Goal: Task Accomplishment & Management: Complete application form

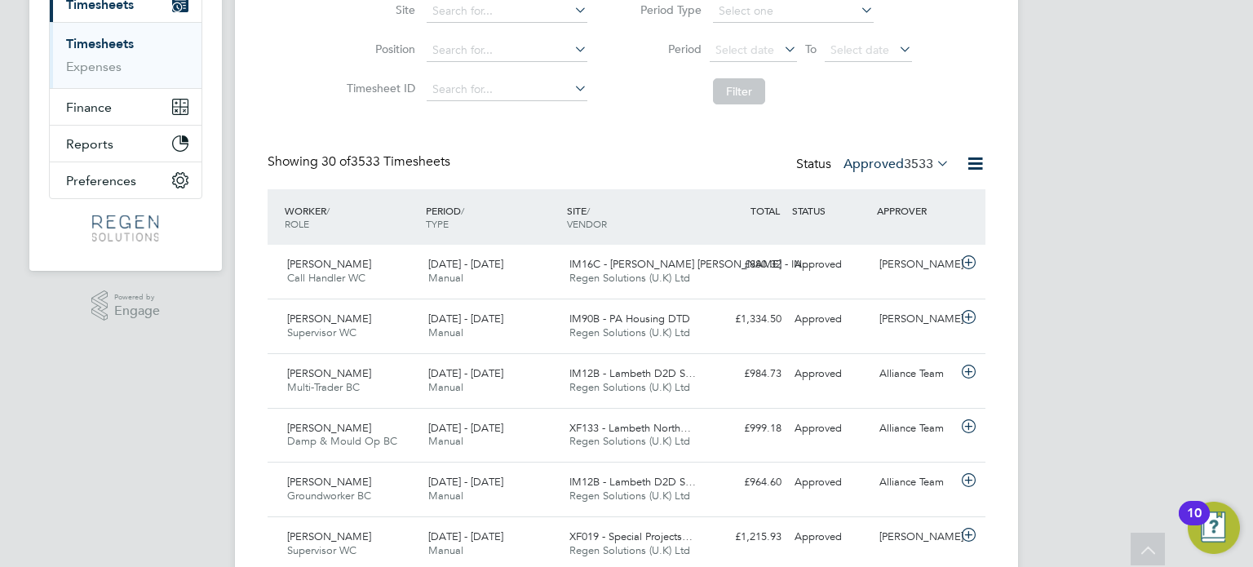
click at [884, 166] on label "Approved 3533" at bounding box center [897, 164] width 106 height 16
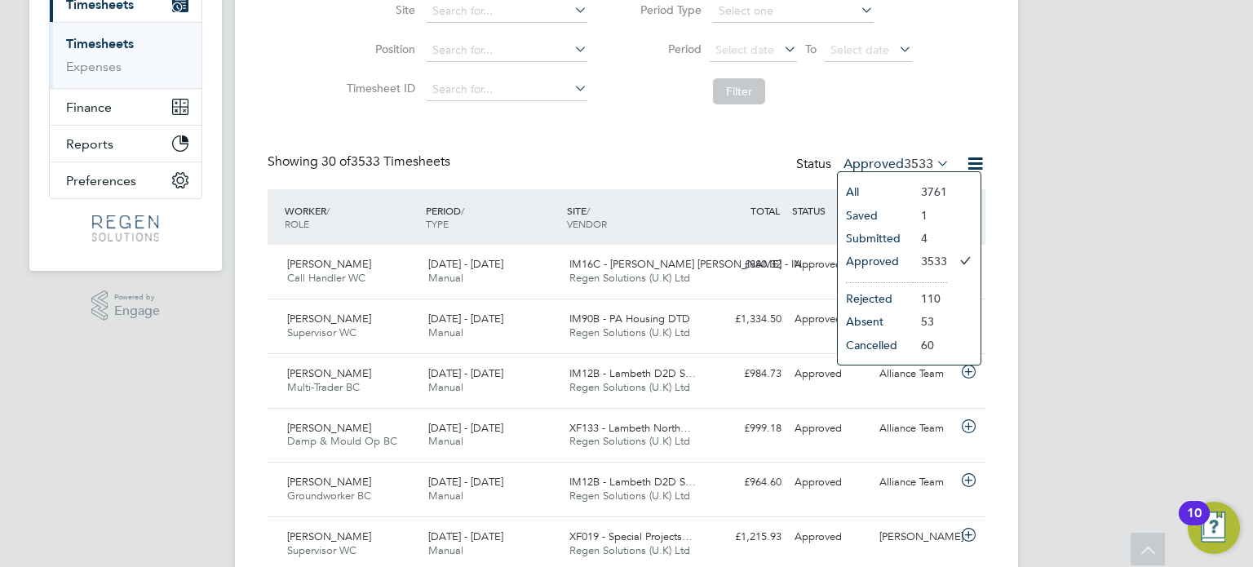
click at [881, 236] on li "Submitted" at bounding box center [875, 238] width 75 height 23
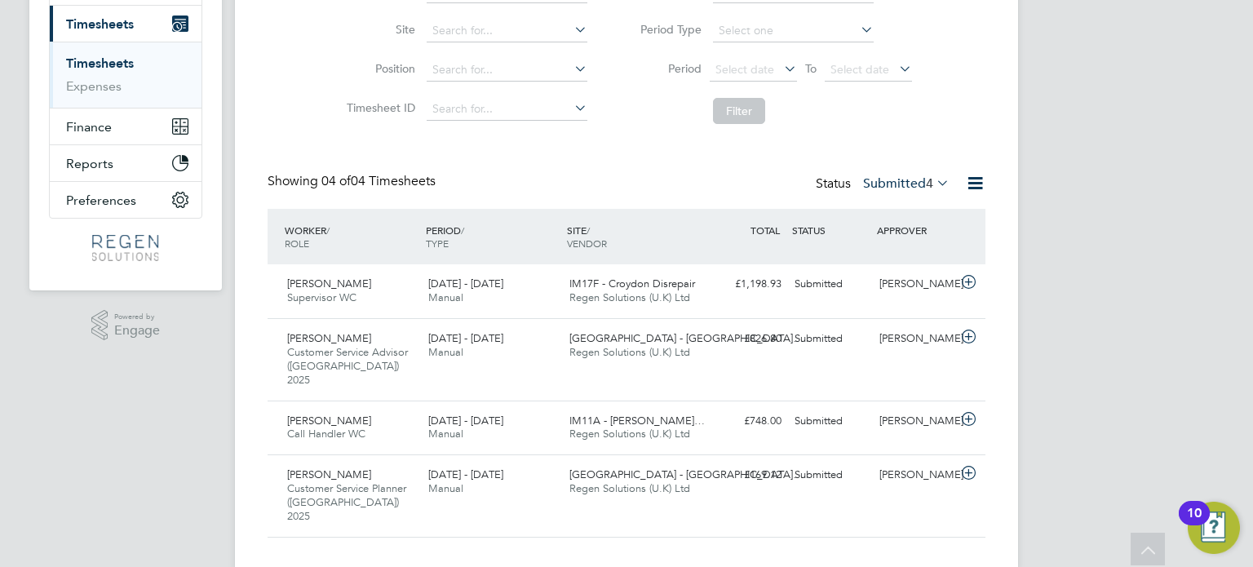
drag, startPoint x: 883, startPoint y: 194, endPoint x: 885, endPoint y: 180, distance: 14.1
click at [883, 192] on div "Status Submitted 4" at bounding box center [884, 184] width 137 height 23
click at [886, 179] on label "Submitted 4" at bounding box center [906, 183] width 86 height 16
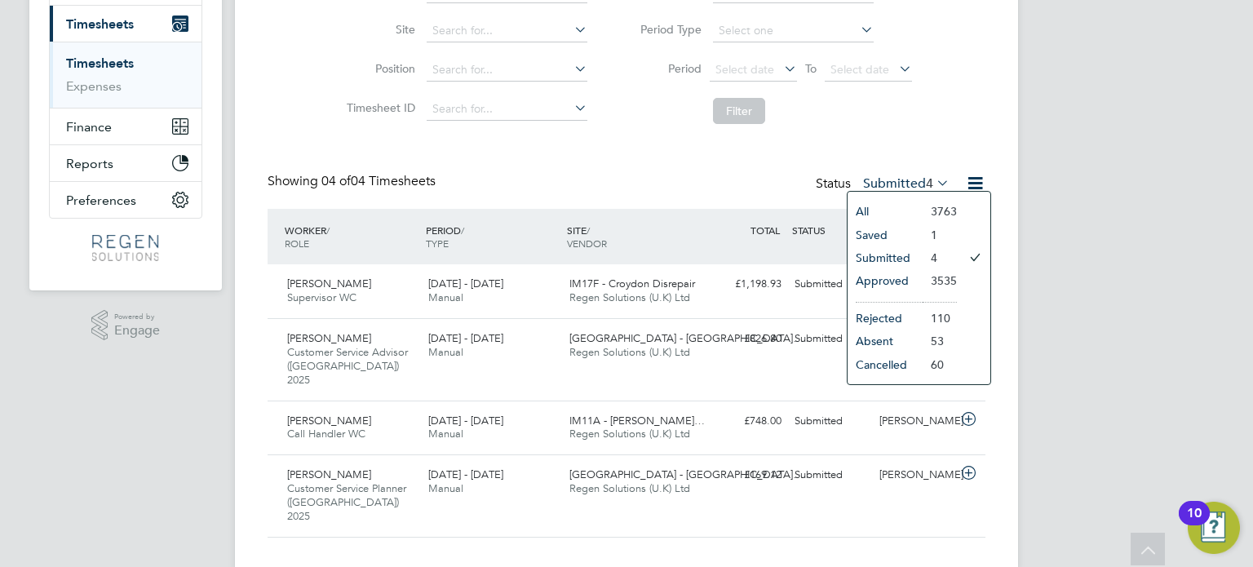
click at [923, 277] on li "3535" at bounding box center [940, 280] width 34 height 23
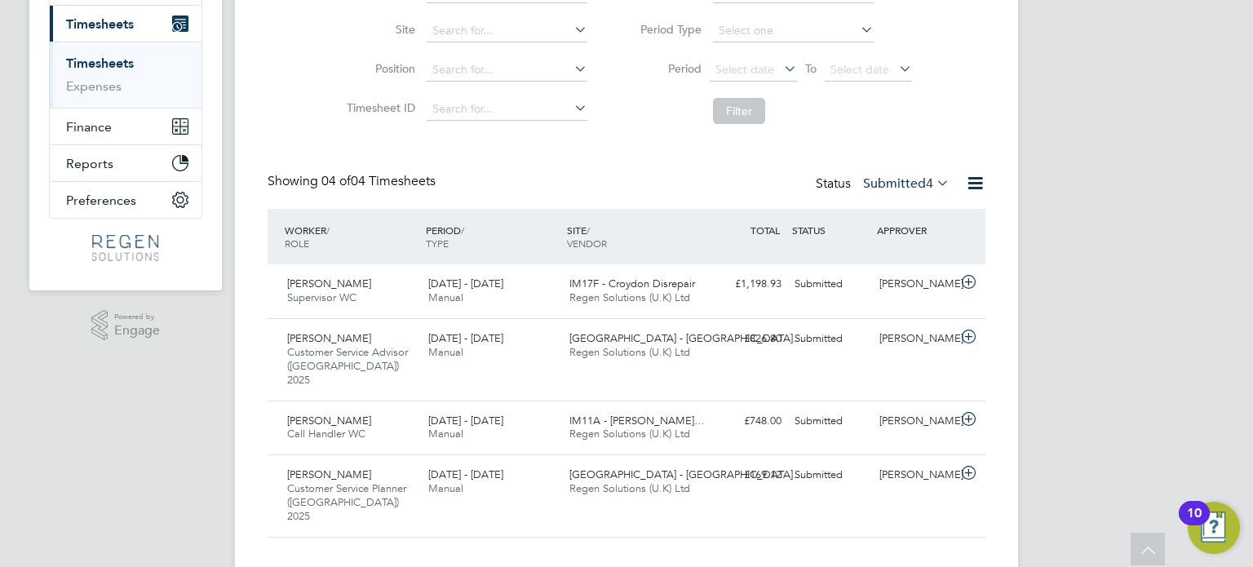
click at [887, 183] on label "Submitted 4" at bounding box center [906, 183] width 86 height 16
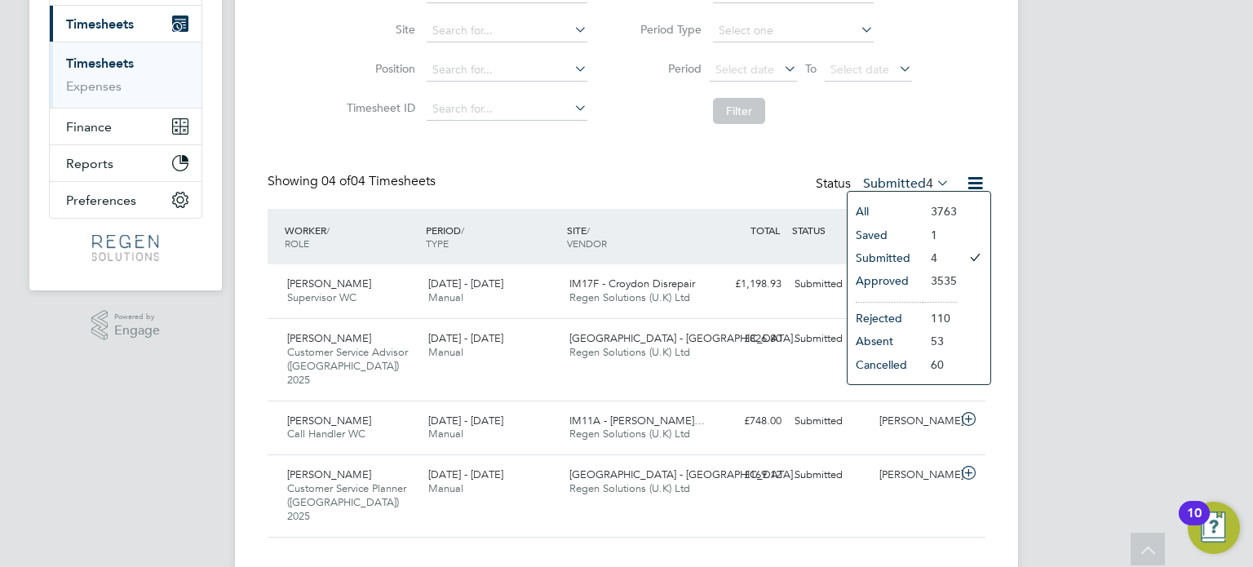
click at [888, 282] on li "Approved" at bounding box center [885, 280] width 75 height 23
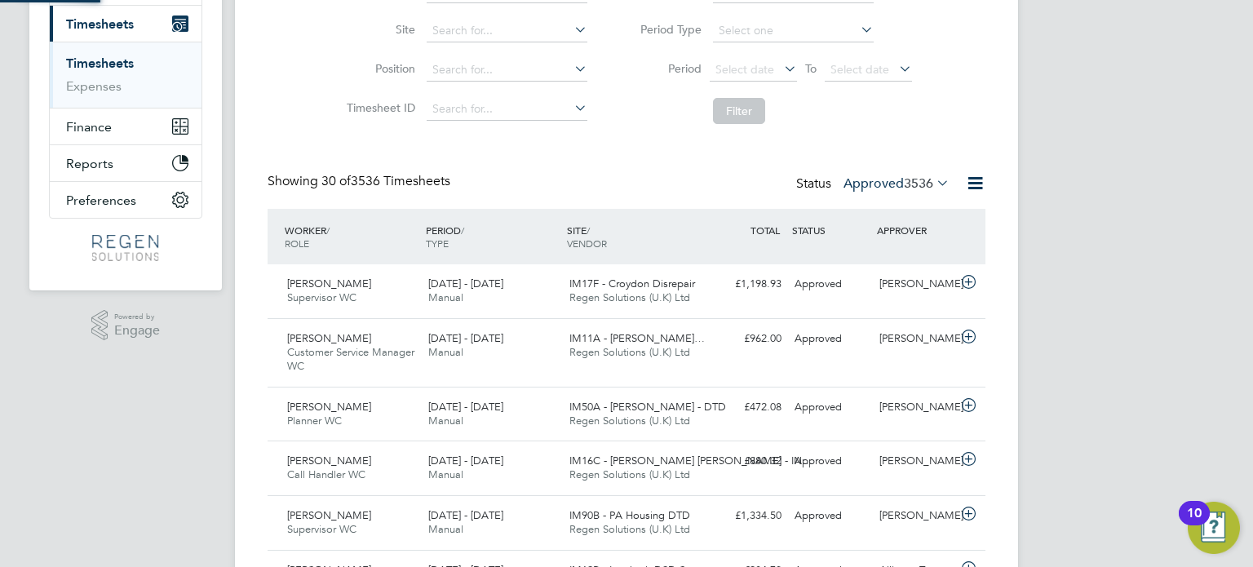
scroll to position [7, 8]
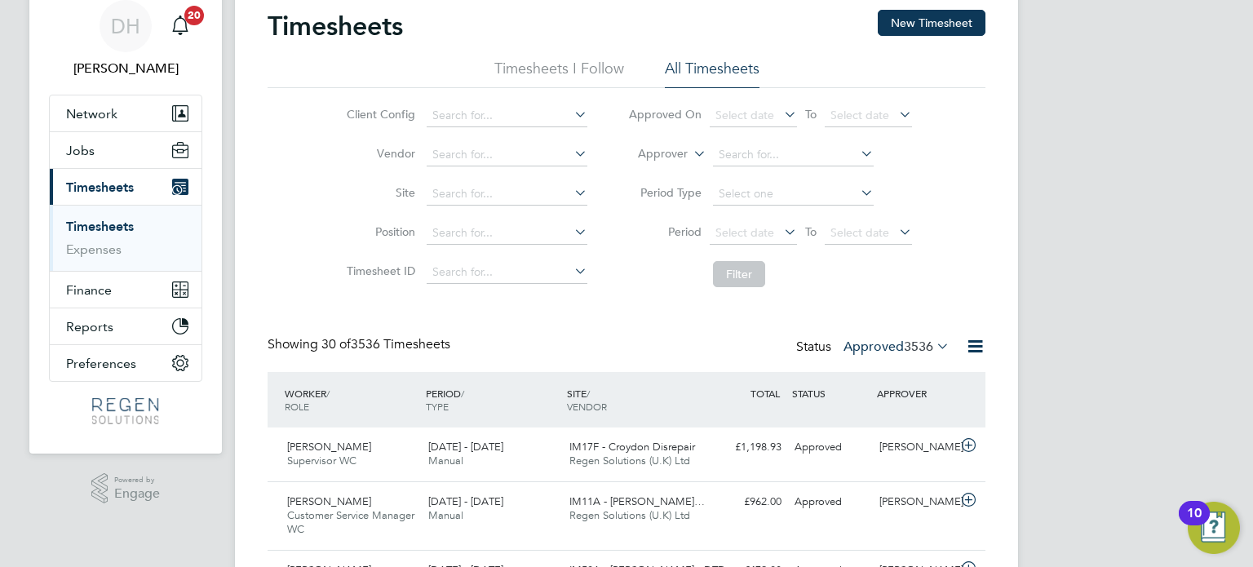
click at [943, 16] on button "New Timesheet" at bounding box center [932, 23] width 108 height 26
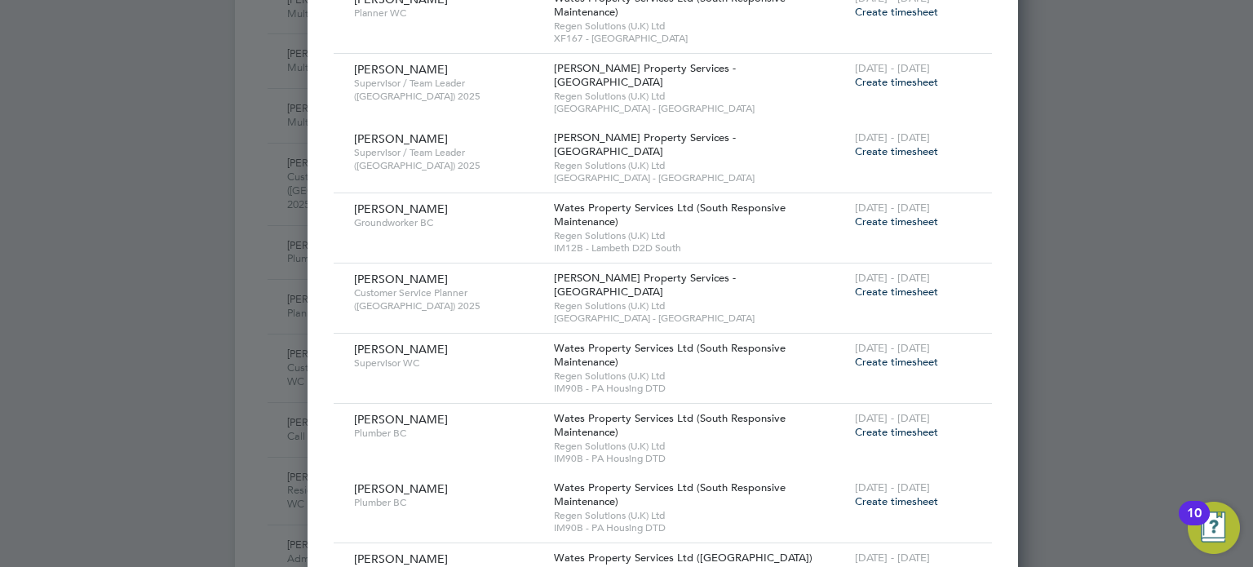
click at [855, 355] on span "Create timesheet" at bounding box center [896, 362] width 83 height 14
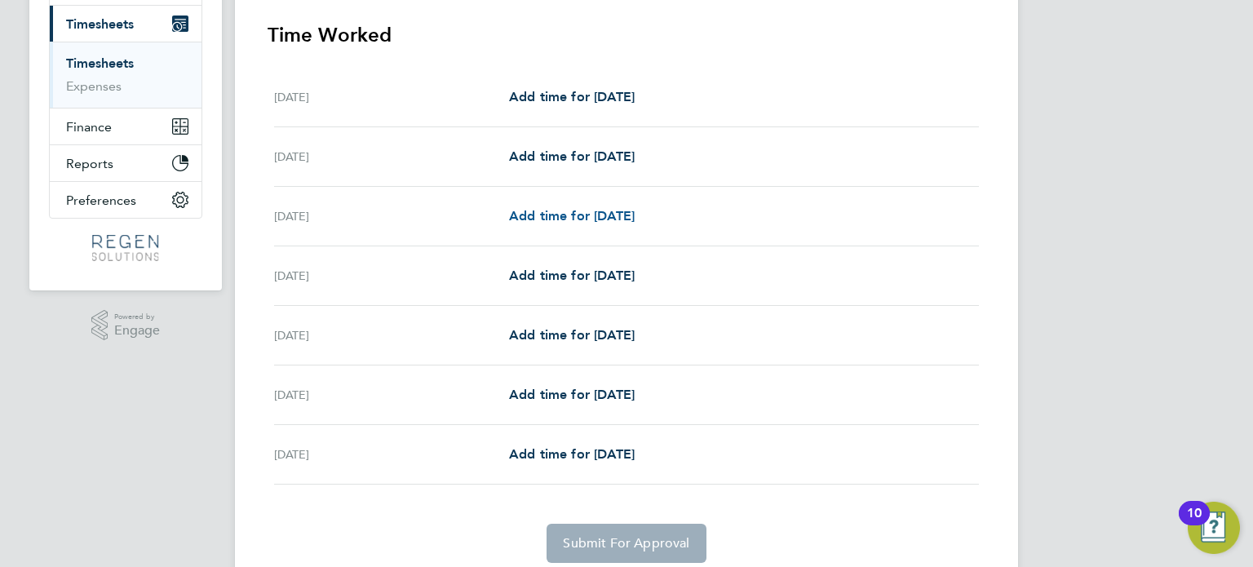
click at [572, 219] on span "Add time for [DATE]" at bounding box center [572, 216] width 126 height 16
select select "30"
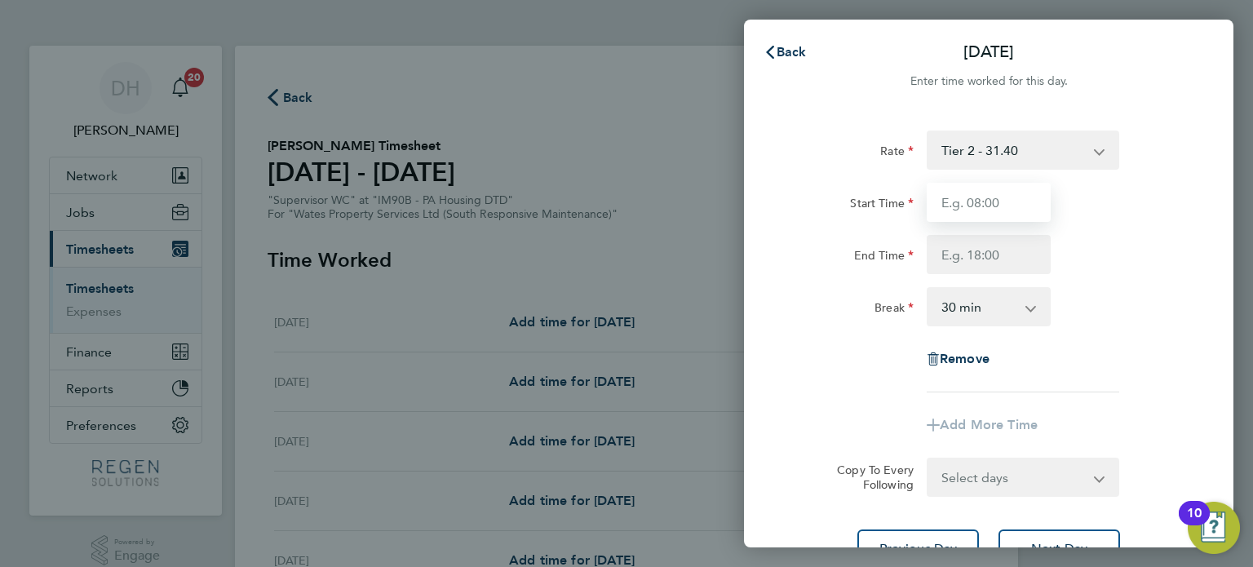
click at [1017, 195] on input "Start Time" at bounding box center [989, 202] width 124 height 39
type input "08:00"
click at [997, 255] on input "End Time" at bounding box center [989, 254] width 124 height 39
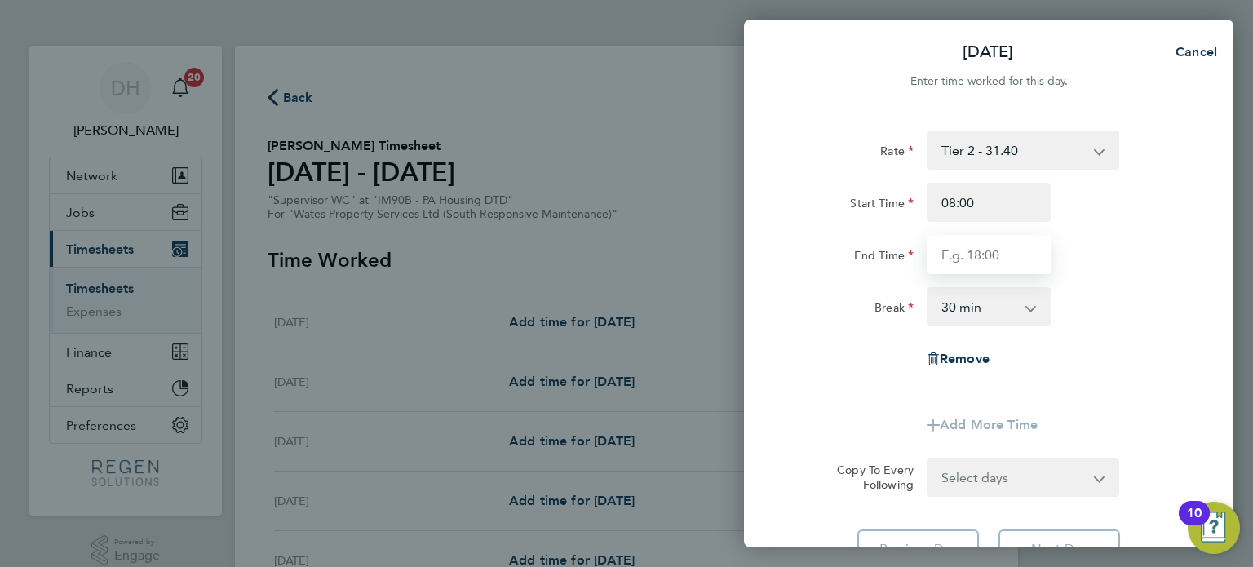
type input "17:00"
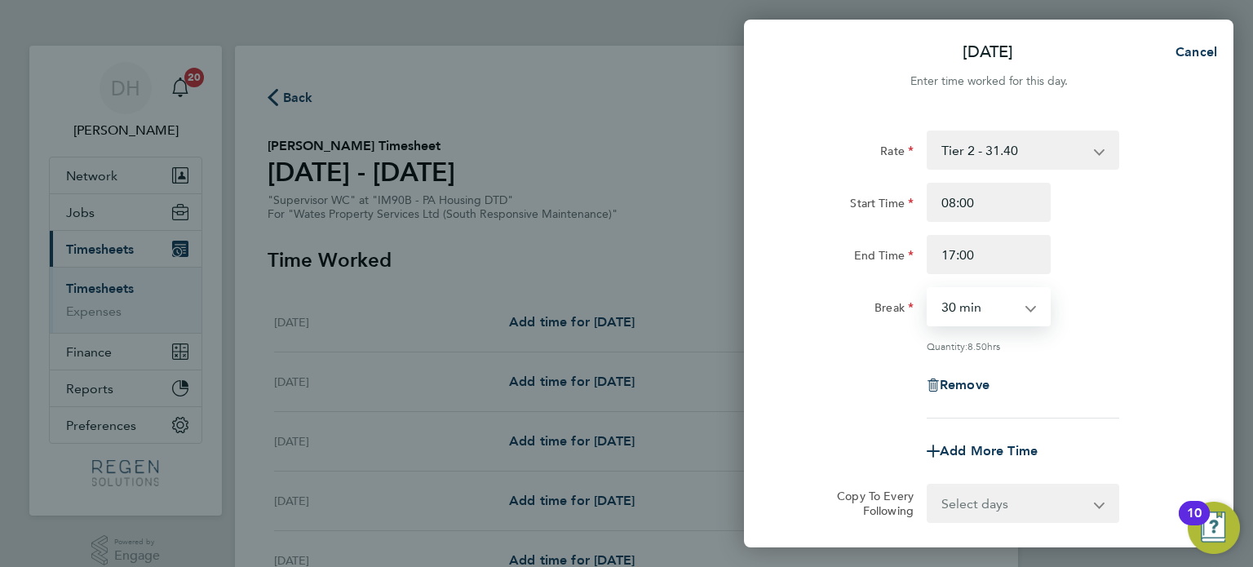
click at [995, 317] on select "0 min 15 min 30 min 45 min 60 min 75 min 90 min" at bounding box center [978, 307] width 101 height 36
click at [1167, 308] on div "Break 0 min 15 min 30 min 45 min 60 min 75 min 90 min" at bounding box center [988, 306] width 411 height 39
click at [1030, 489] on select "Select days Day [DATE] [DATE] [DATE] [DATE]" at bounding box center [1013, 503] width 171 height 36
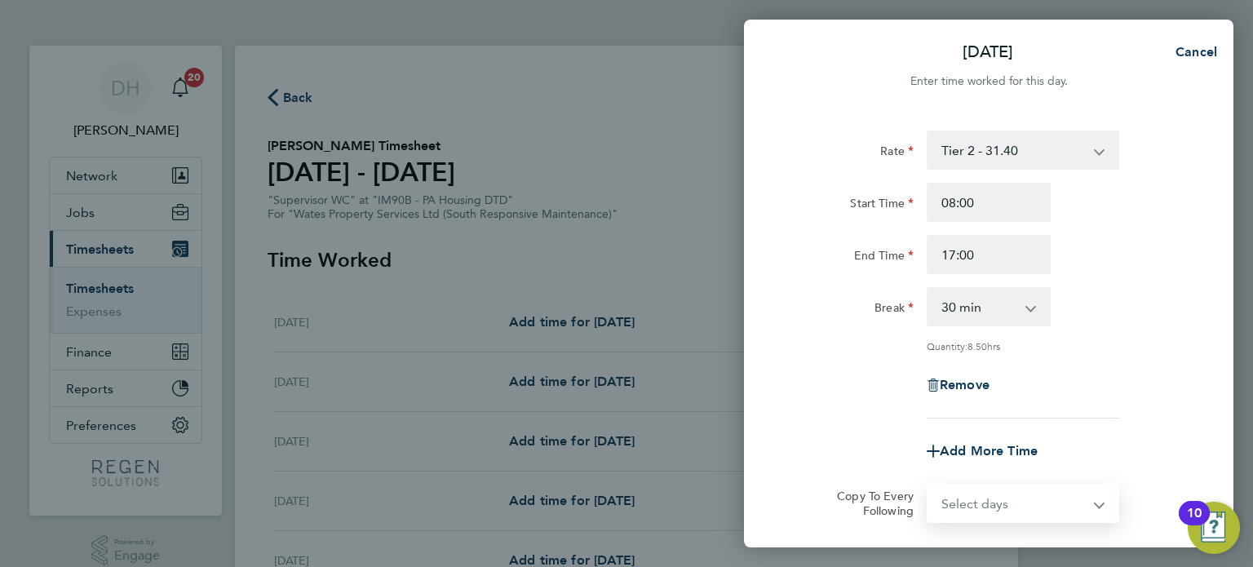
select select "TUE"
click at [928, 485] on select "Select days Day [DATE] [DATE] [DATE] [DATE]" at bounding box center [1013, 503] width 171 height 36
select select "[DATE]"
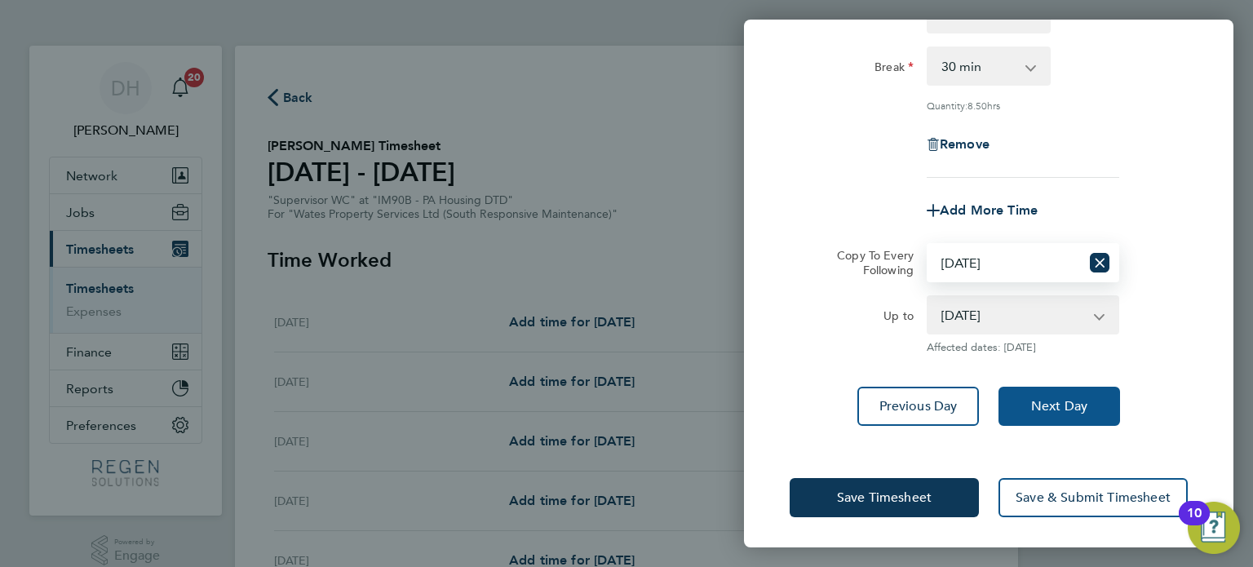
click at [1069, 410] on span "Next Day" at bounding box center [1059, 406] width 56 height 16
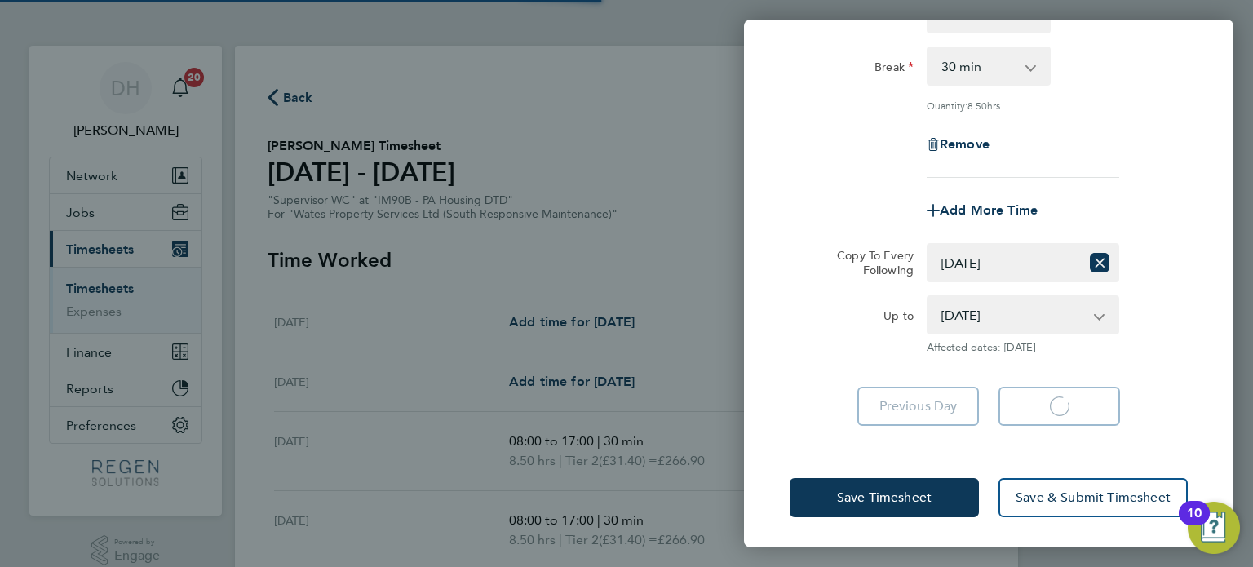
select select "30"
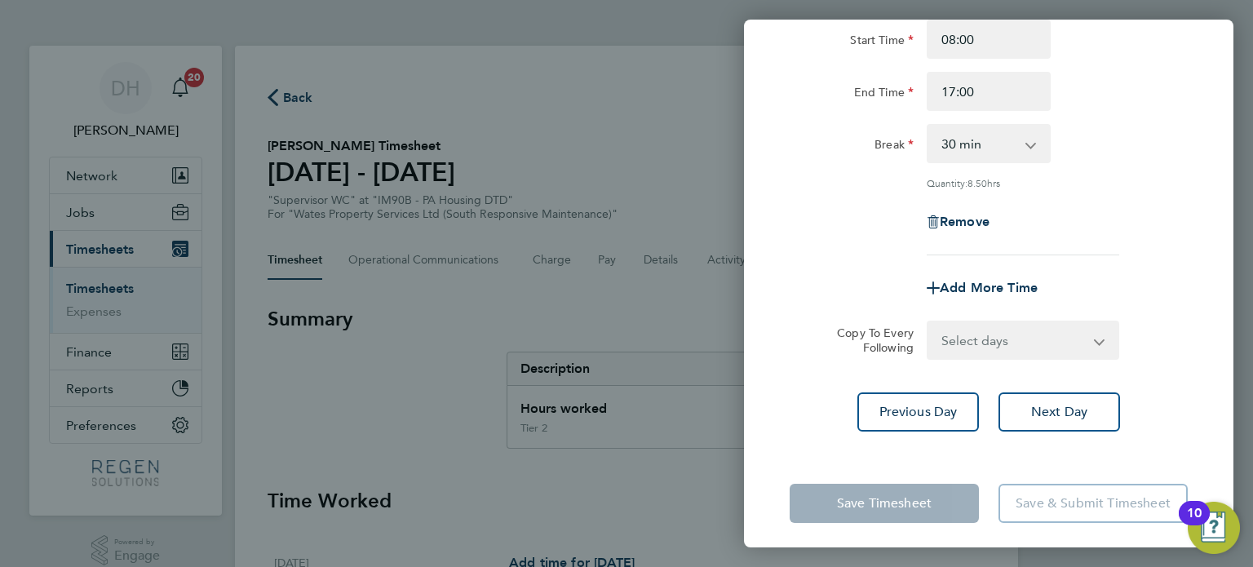
click at [999, 332] on select "Select days Day [DATE] [DATE] [DATE]" at bounding box center [1013, 340] width 171 height 36
select select "WED"
click at [928, 322] on select "Select days Day [DATE] [DATE] [DATE]" at bounding box center [1013, 340] width 171 height 36
select select "[DATE]"
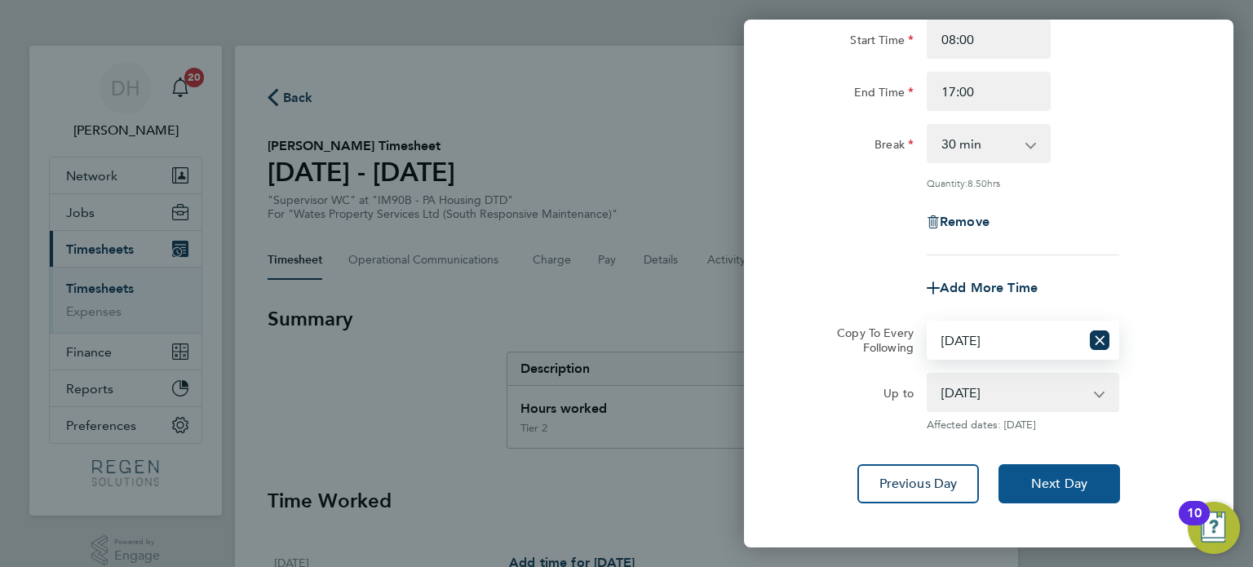
click at [1041, 494] on button "Next Day" at bounding box center [1060, 483] width 122 height 39
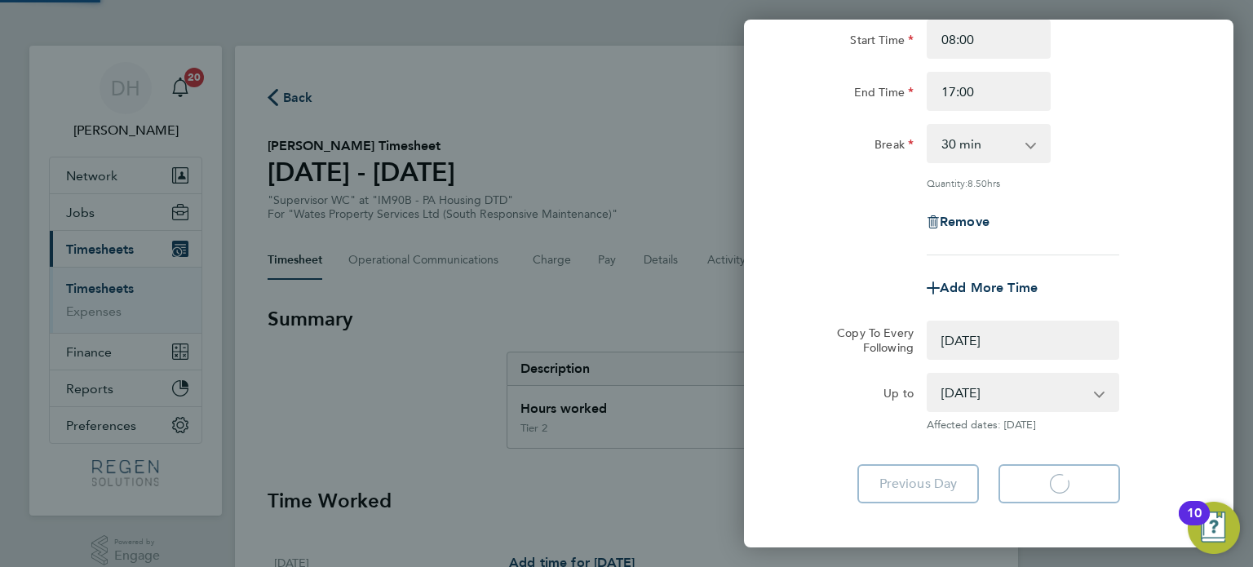
select select "0: null"
select select "30"
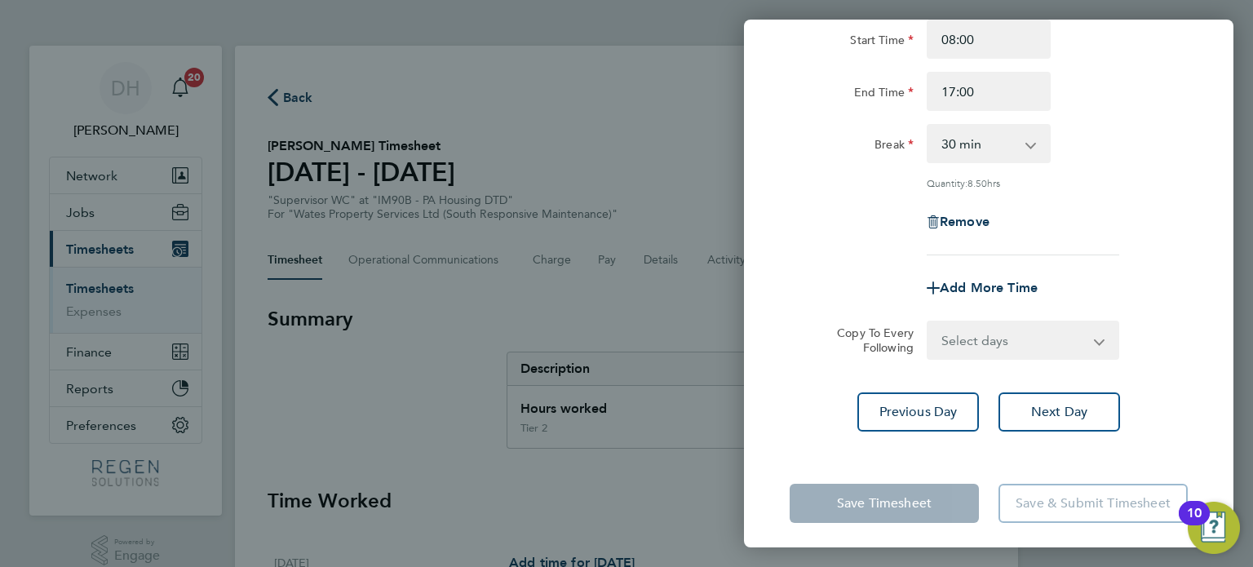
click at [1008, 348] on select "Select days Day [DATE] [DATE]" at bounding box center [1013, 340] width 171 height 36
select select "THU"
click at [928, 322] on select "Select days Day [DATE] [DATE]" at bounding box center [1013, 340] width 171 height 36
select select "[DATE]"
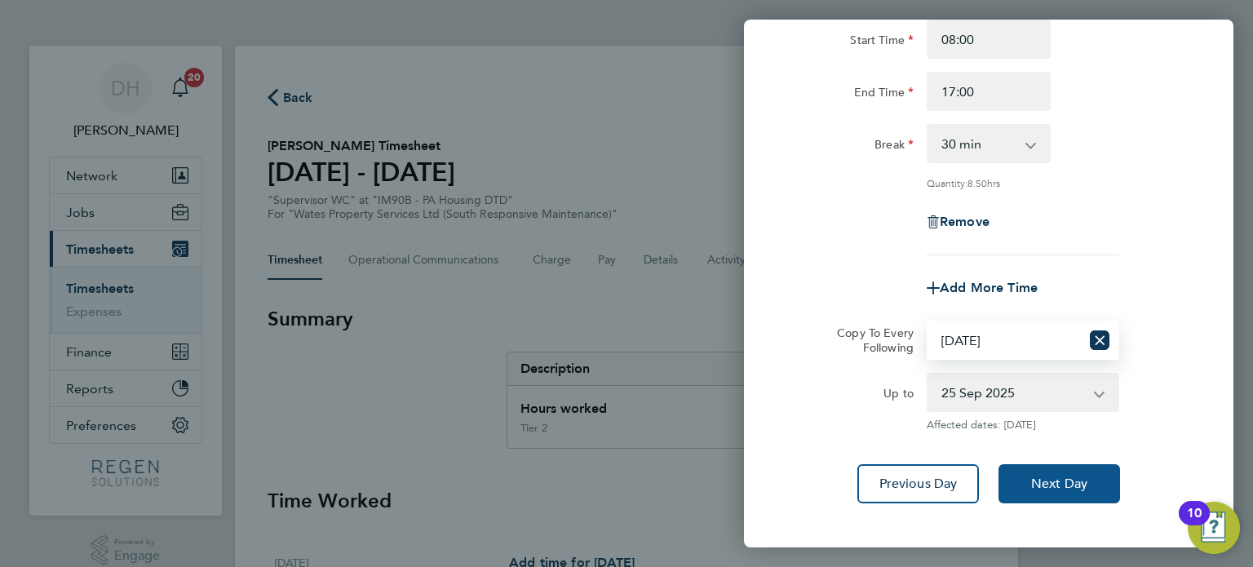
click at [1054, 486] on span "Next Day" at bounding box center [1059, 484] width 56 height 16
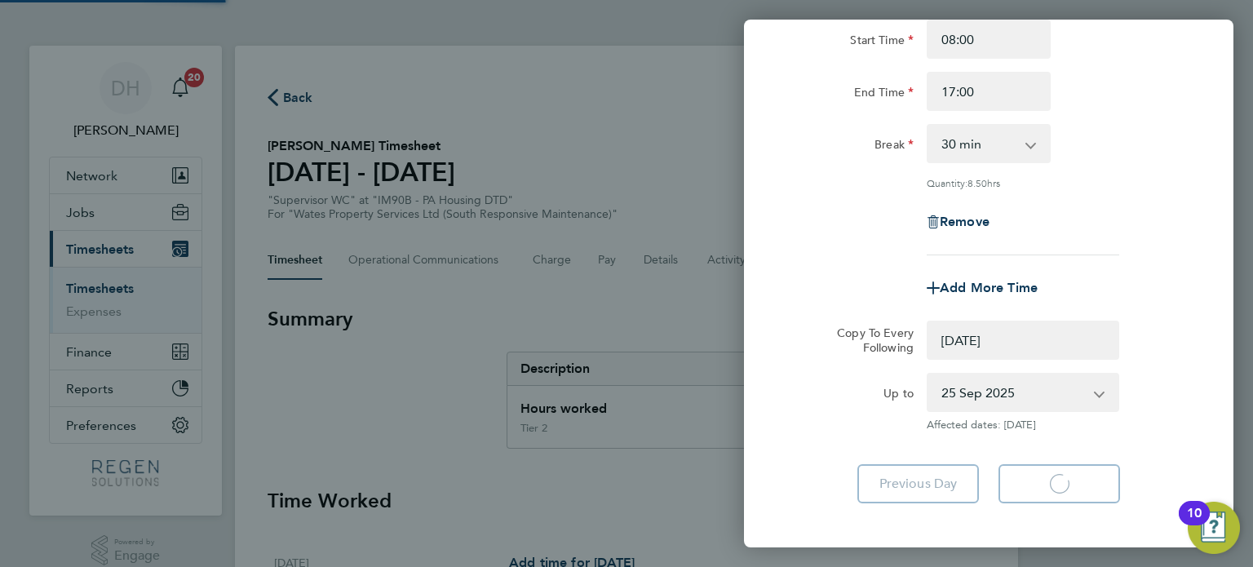
select select "0: null"
select select "30"
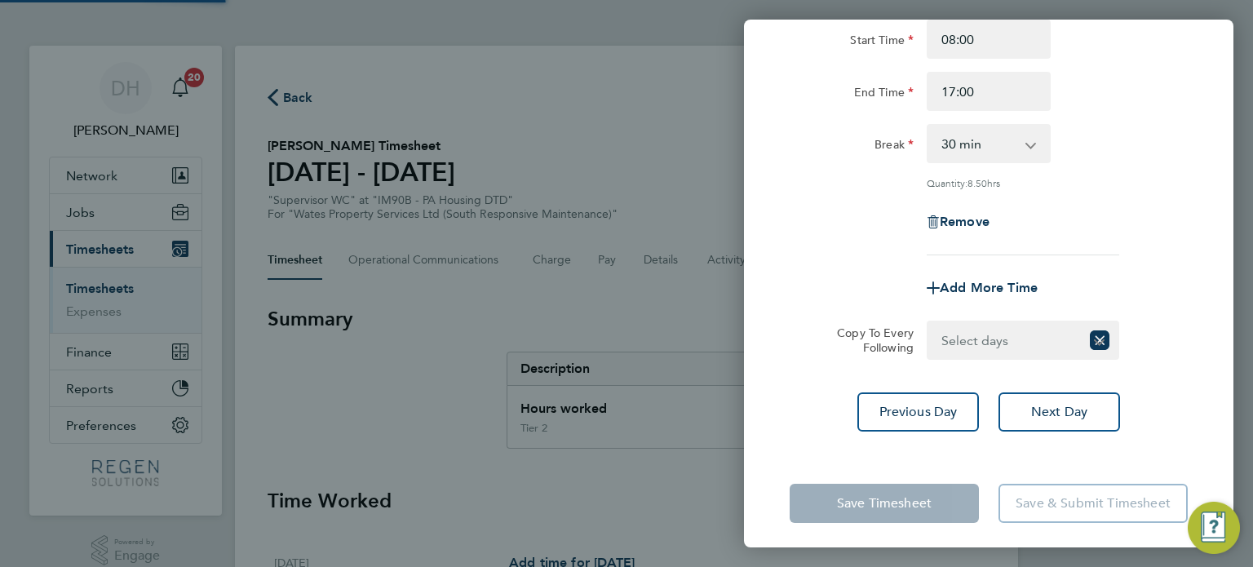
click at [994, 344] on select "Select days [DATE]" at bounding box center [1004, 340] width 152 height 36
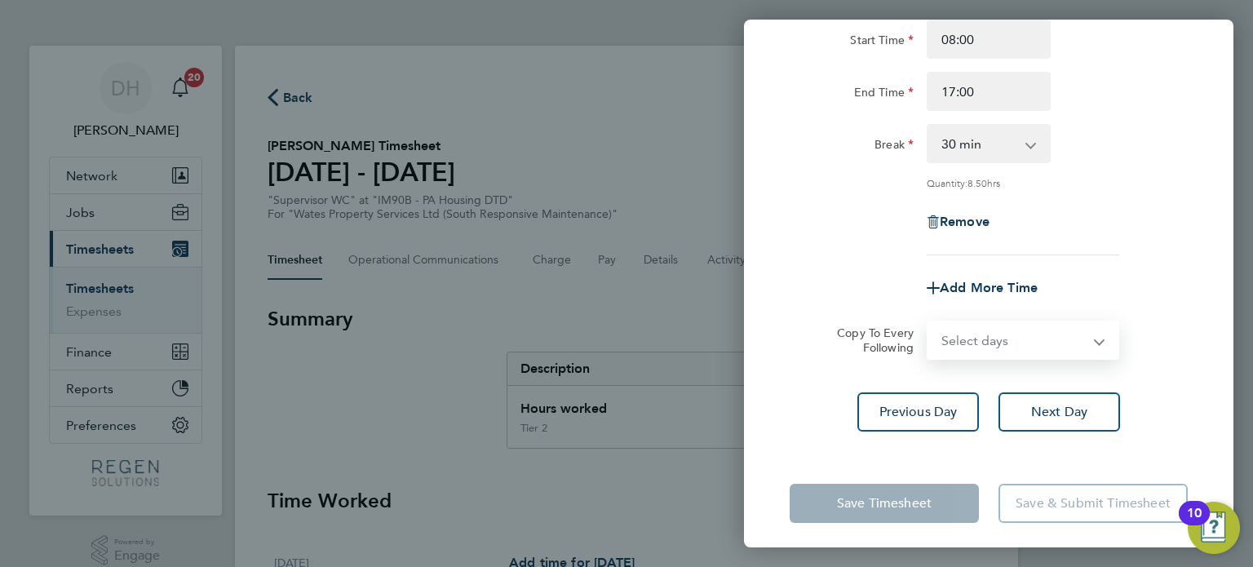
select select "FRI"
click at [928, 322] on select "Select days [DATE]" at bounding box center [1013, 340] width 171 height 36
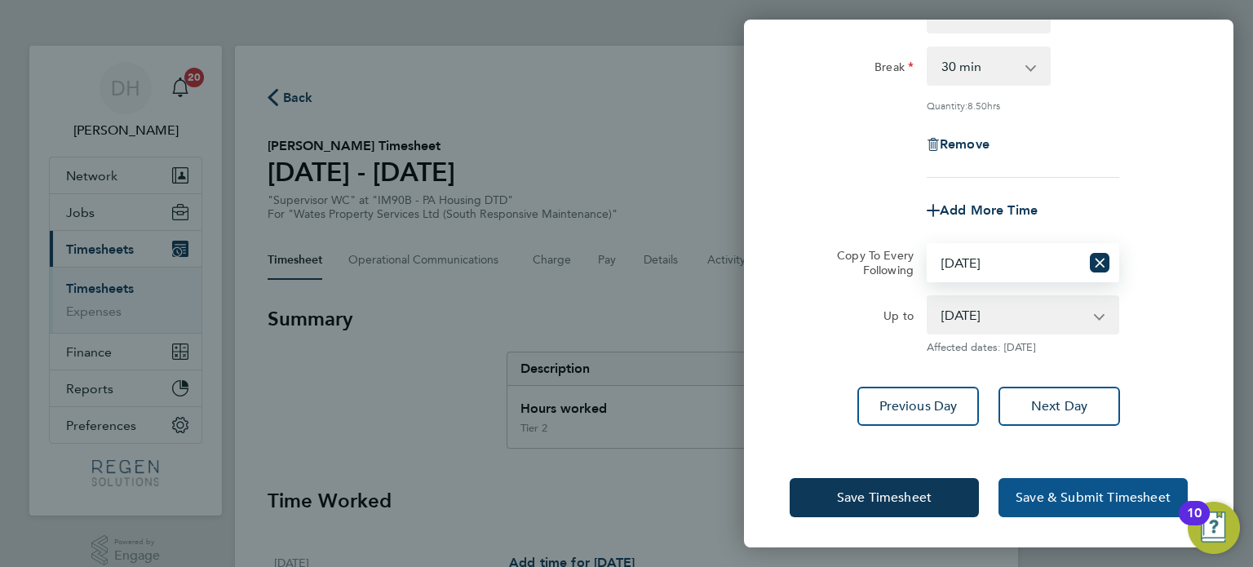
click at [1077, 492] on span "Save & Submit Timesheet" at bounding box center [1093, 497] width 155 height 16
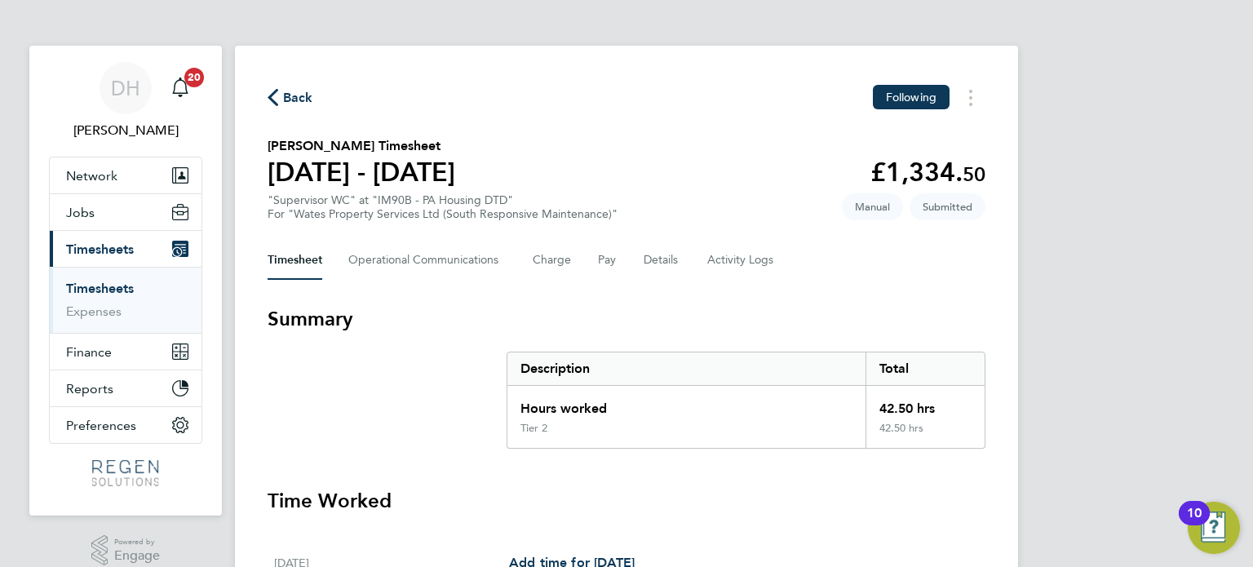
click at [293, 95] on span "Back" at bounding box center [298, 98] width 30 height 20
